Goal: Transaction & Acquisition: Purchase product/service

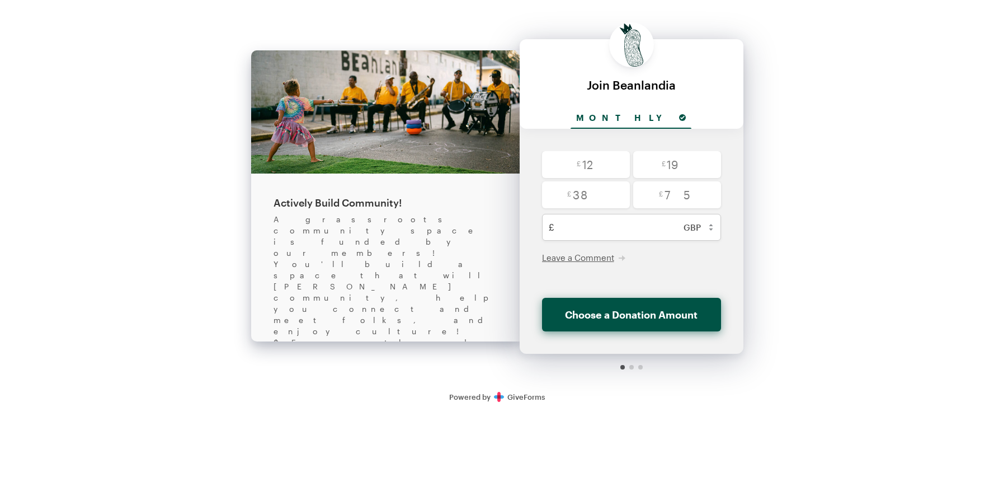
select select "gbp"
click at [579, 166] on input "radio" at bounding box center [586, 164] width 88 height 27
radio input "true"
type input "12"
checkbox input "false"
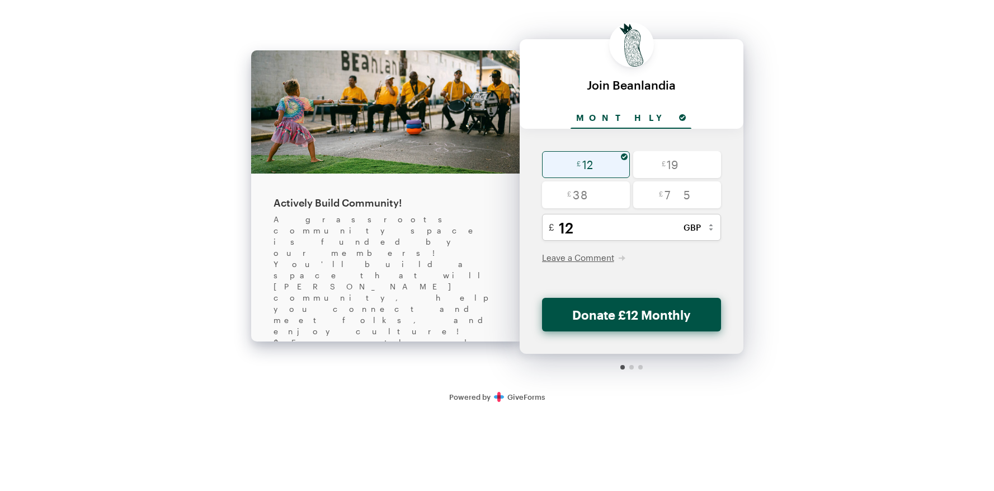
click at [691, 225] on select "USD ($) CAD (C$) AUD (A$) GBP (£) EUR (€) CHF (CHF) JPY (¥) BRL (R$) CLP ($) CN…" at bounding box center [696, 227] width 49 height 27
select select "usd"
click at [672, 214] on select "USD ($) CAD (C$) AUD (A$) GBP (£) EUR (€) CHF (CHF) JPY (¥) BRL (R$) CLP ($) CN…" at bounding box center [696, 227] width 49 height 27
radio input "true"
type input "15"
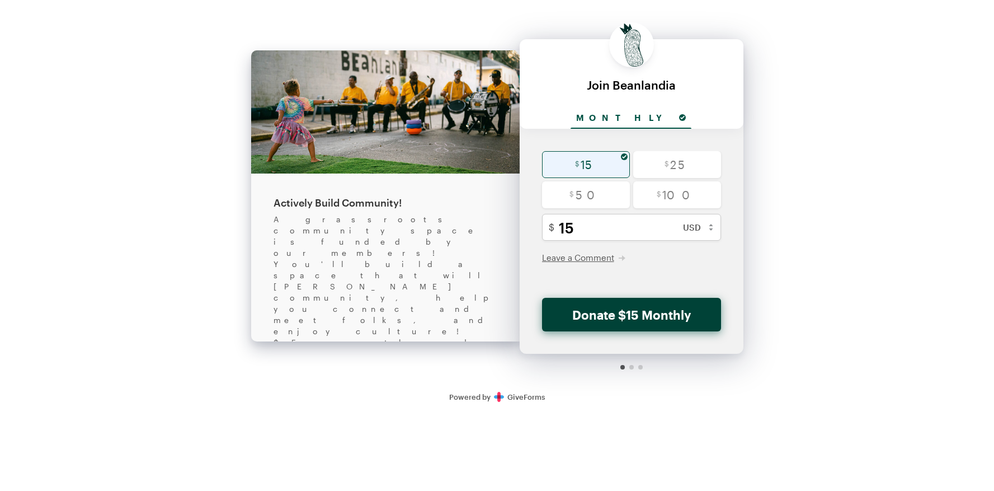
click at [575, 330] on button "Donate $15 Monthly" at bounding box center [631, 315] width 179 height 34
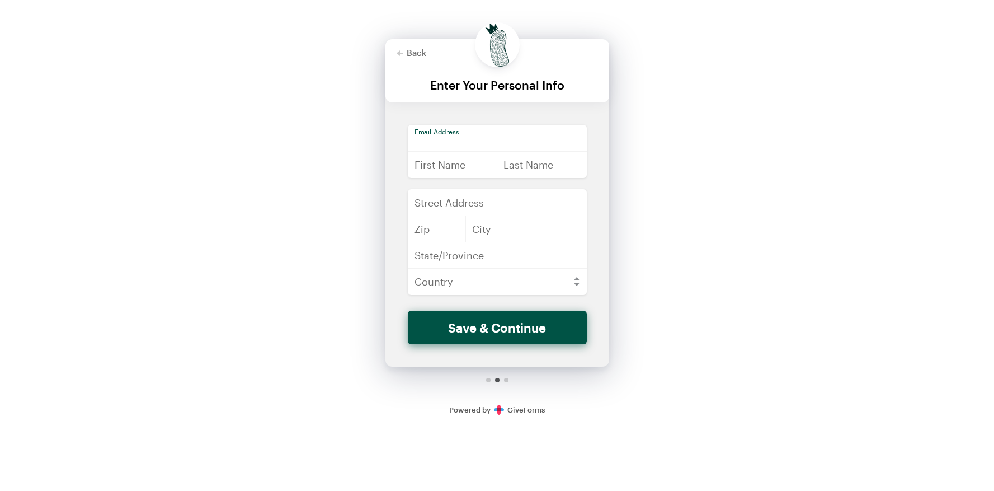
click at [465, 140] on input "email" at bounding box center [497, 138] width 179 height 27
click at [464, 315] on button "Save & Continue" at bounding box center [497, 327] width 179 height 34
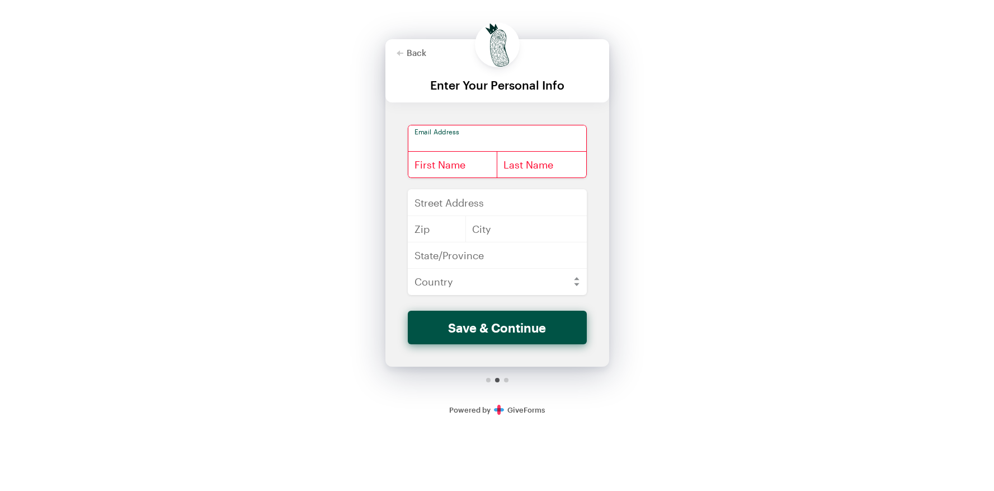
click at [457, 137] on input "email" at bounding box center [497, 138] width 179 height 27
click at [455, 277] on select "[GEOGRAPHIC_DATA] [GEOGRAPHIC_DATA] [GEOGRAPHIC_DATA] [GEOGRAPHIC_DATA] [US_STA…" at bounding box center [497, 281] width 179 height 27
click at [505, 380] on div at bounding box center [506, 380] width 4 height 4
